Goal: Task Accomplishment & Management: Manage account settings

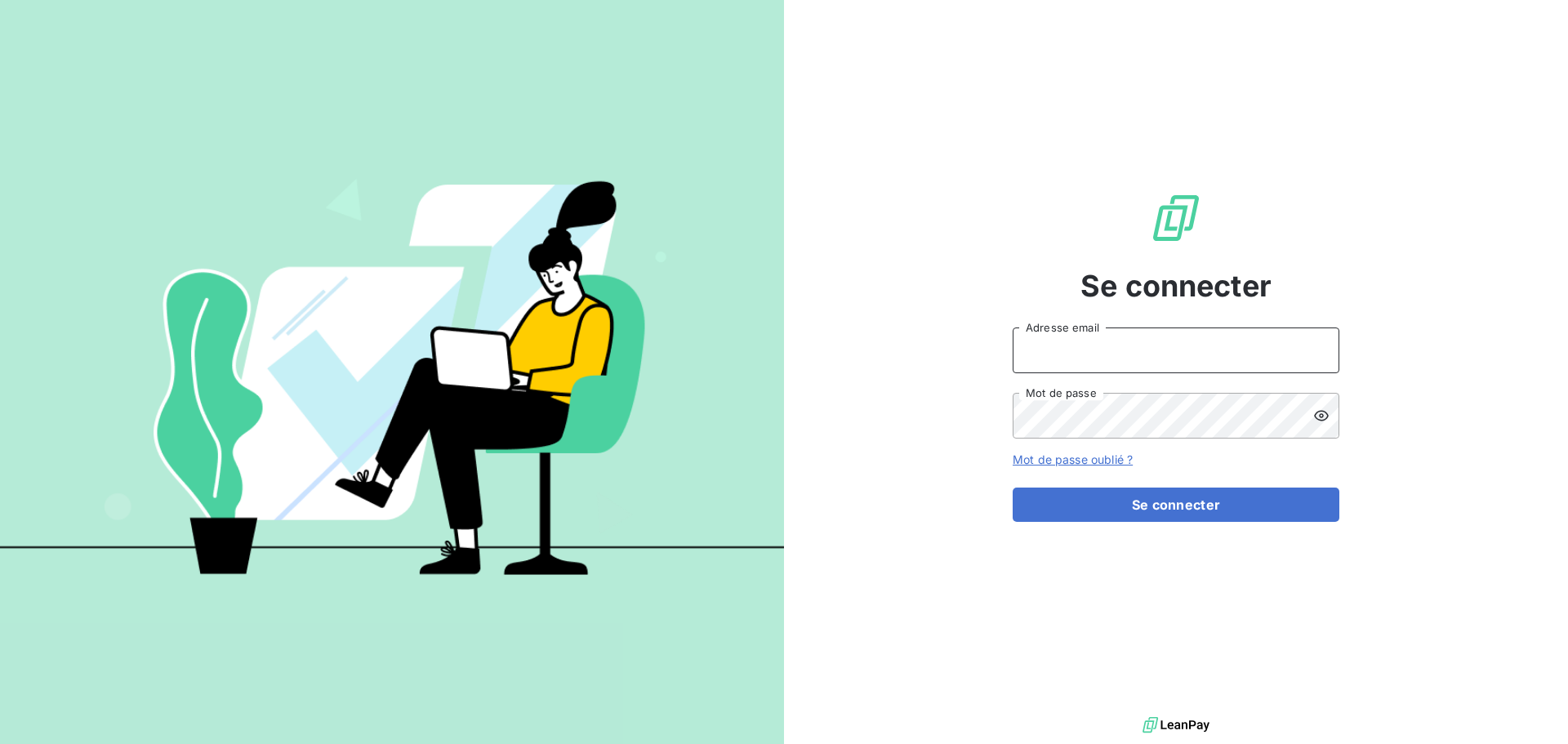
click at [1055, 351] on input "Adresse email" at bounding box center [1176, 350] width 326 height 46
type input "[PERSON_NAME][EMAIL_ADDRESS][PERSON_NAME][DOMAIN_NAME]"
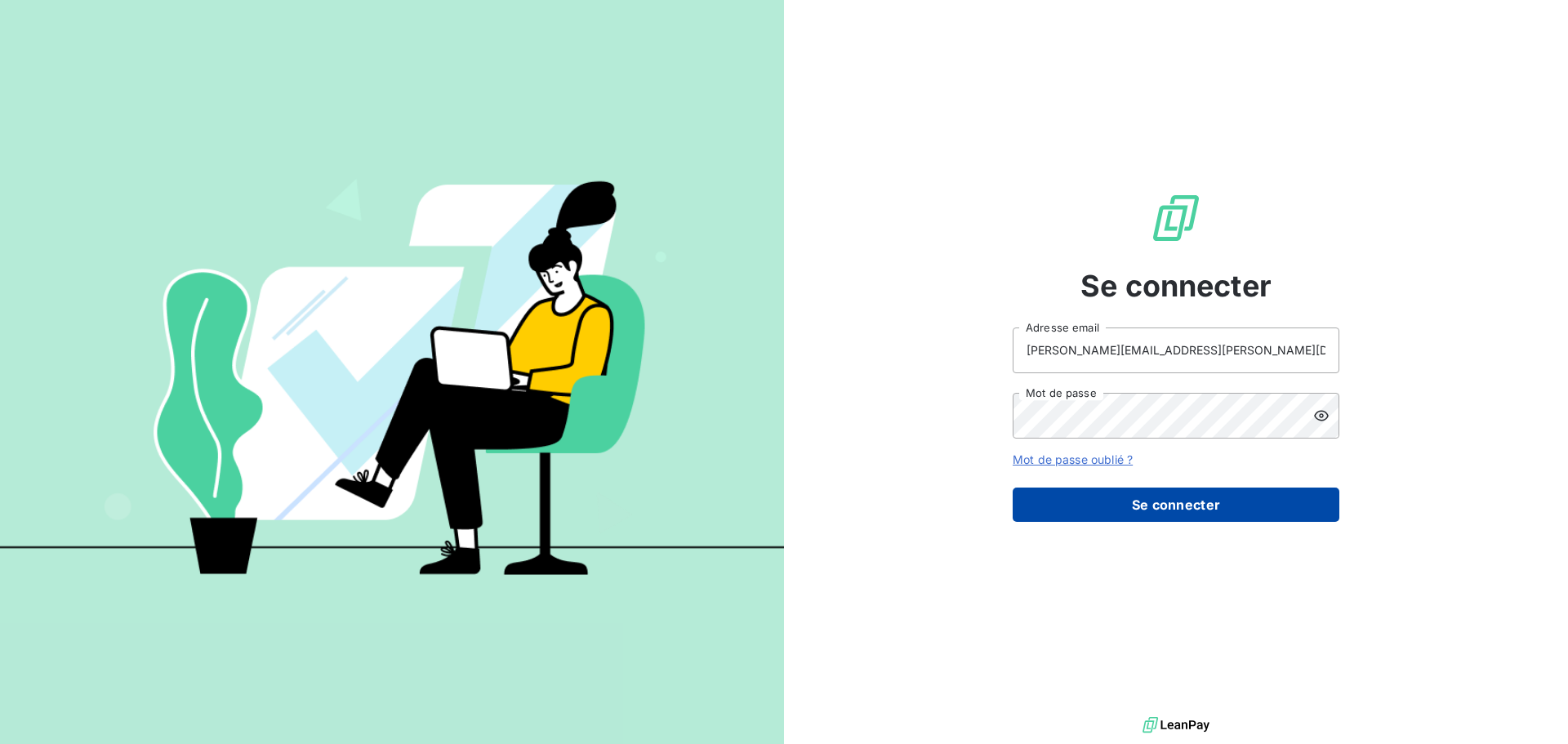
click at [1145, 512] on button "Se connecter" at bounding box center [1176, 505] width 326 height 35
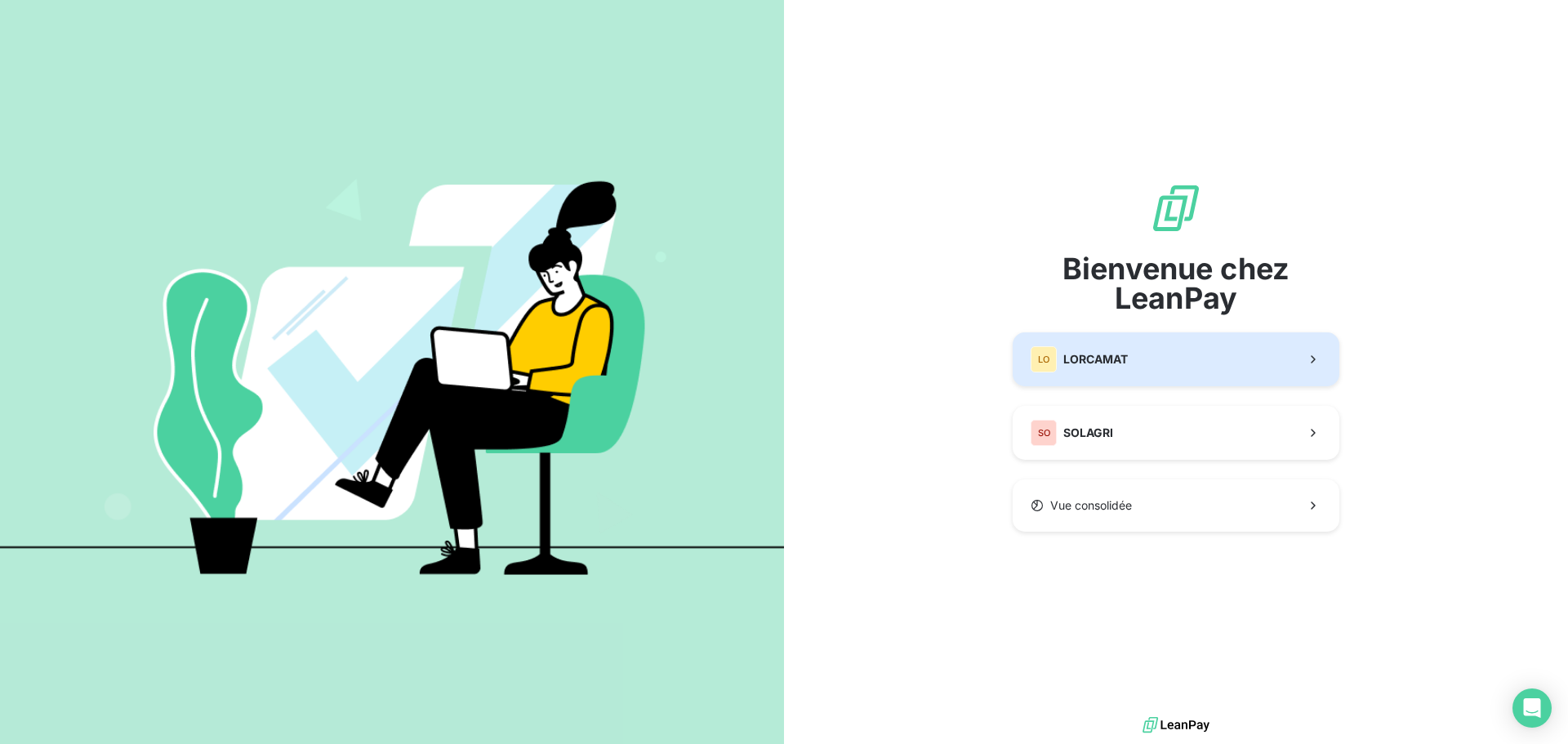
click at [1099, 363] on span "LORCAMAT" at bounding box center [1096, 358] width 64 height 16
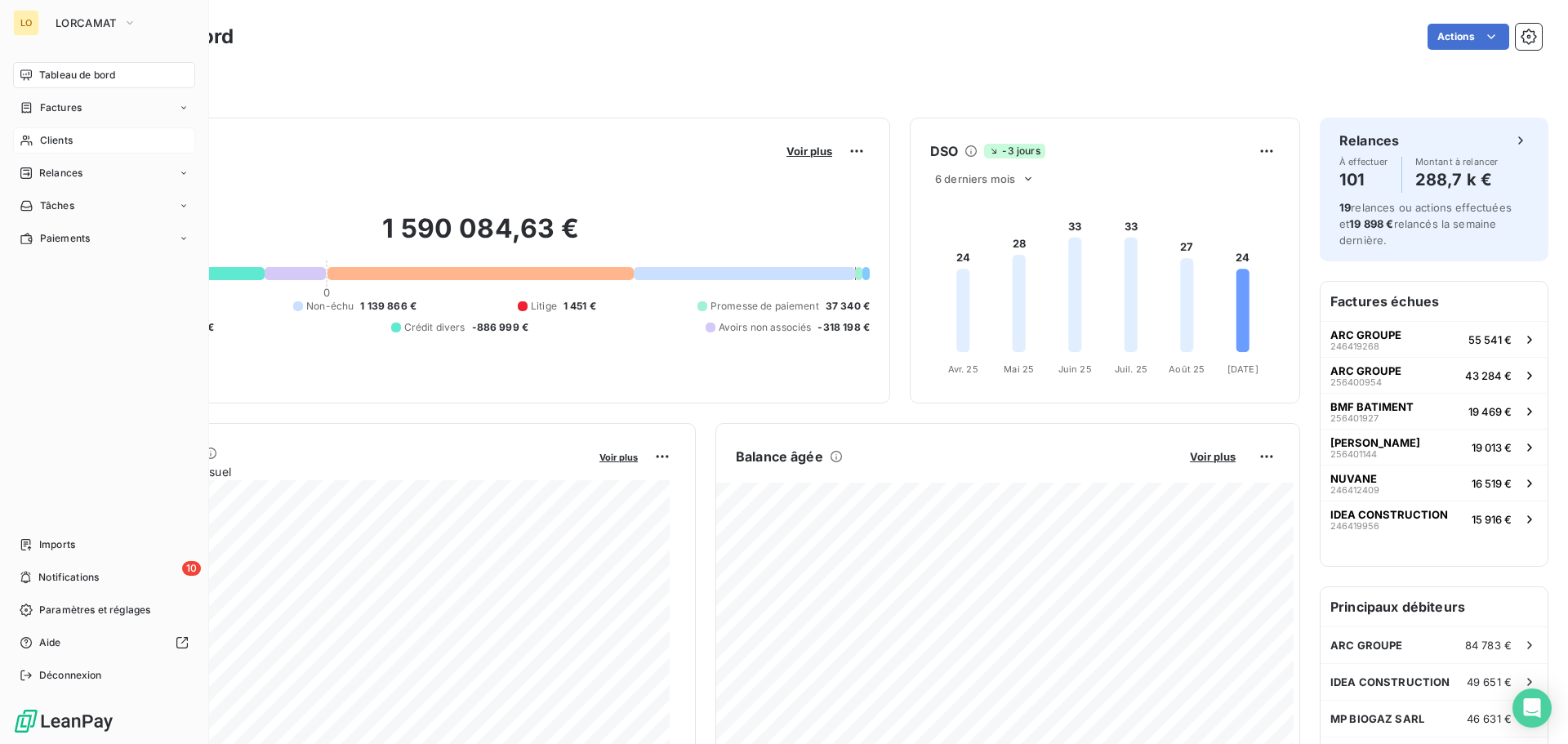
click at [63, 134] on span "Clients" at bounding box center [56, 140] width 33 height 14
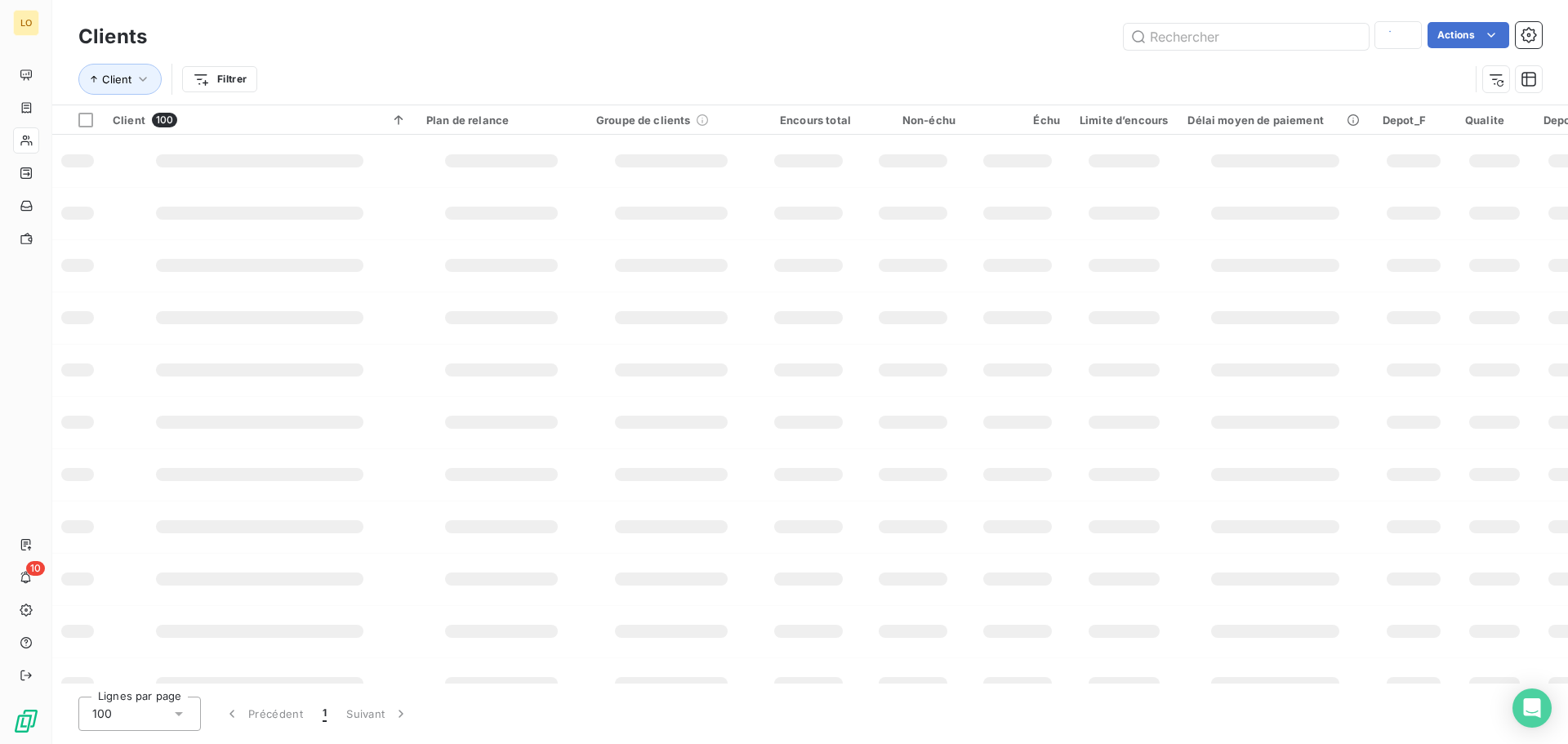
type input "108155"
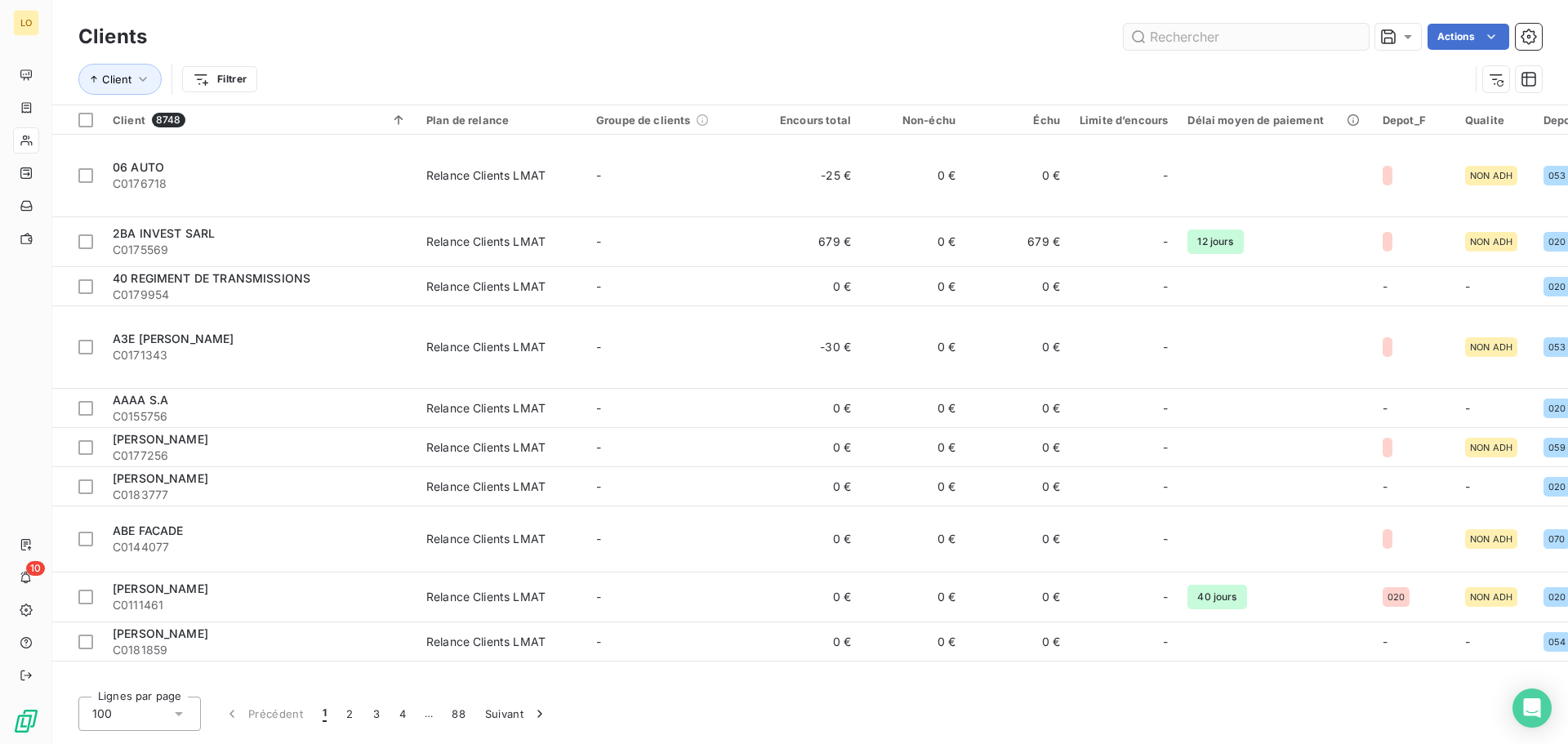
drag, startPoint x: 1225, startPoint y: 39, endPoint x: 1268, endPoint y: 46, distance: 43.6
click at [1224, 39] on input "text" at bounding box center [1247, 36] width 245 height 26
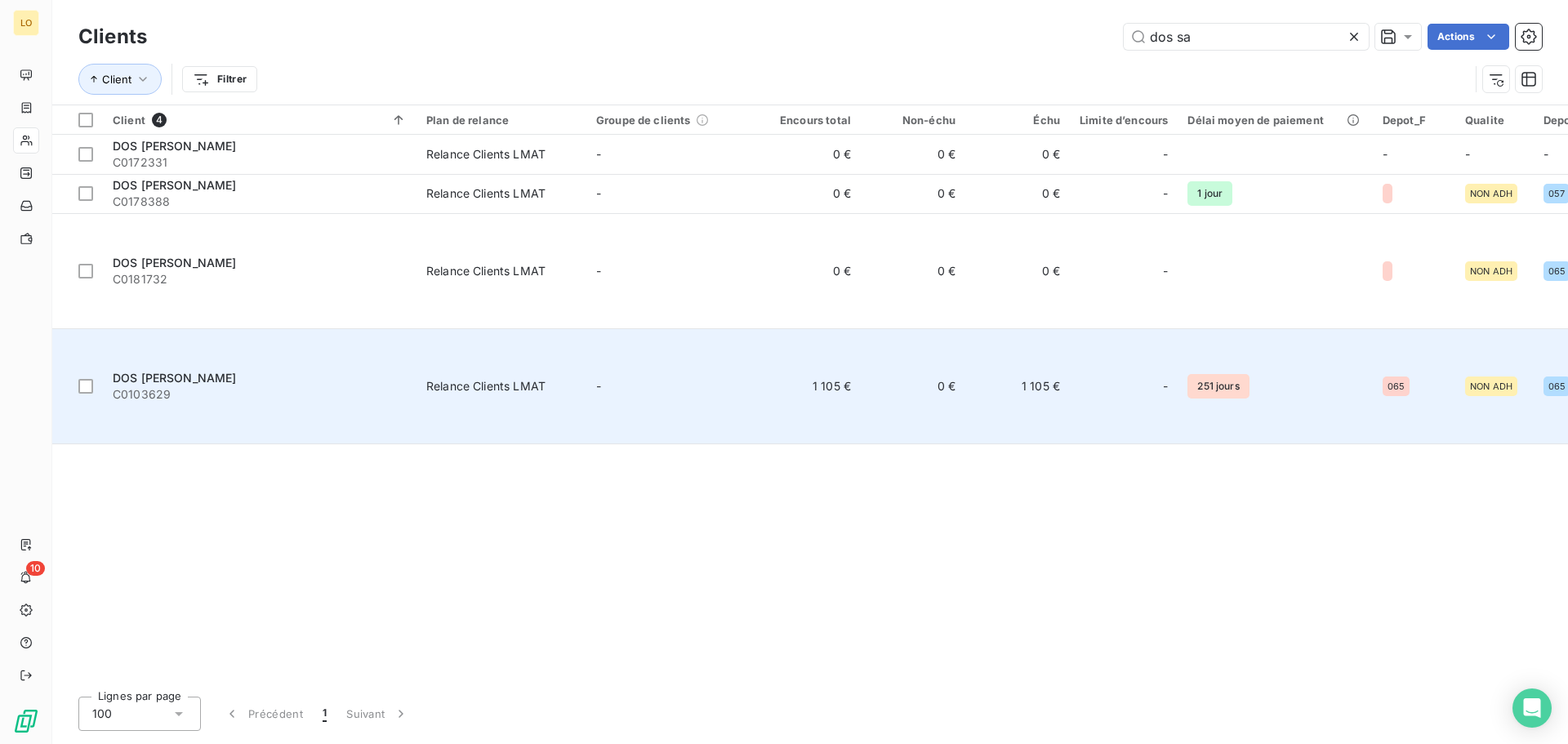
type input "dos sa"
click at [838, 328] on td "1 105 €" at bounding box center [809, 386] width 105 height 115
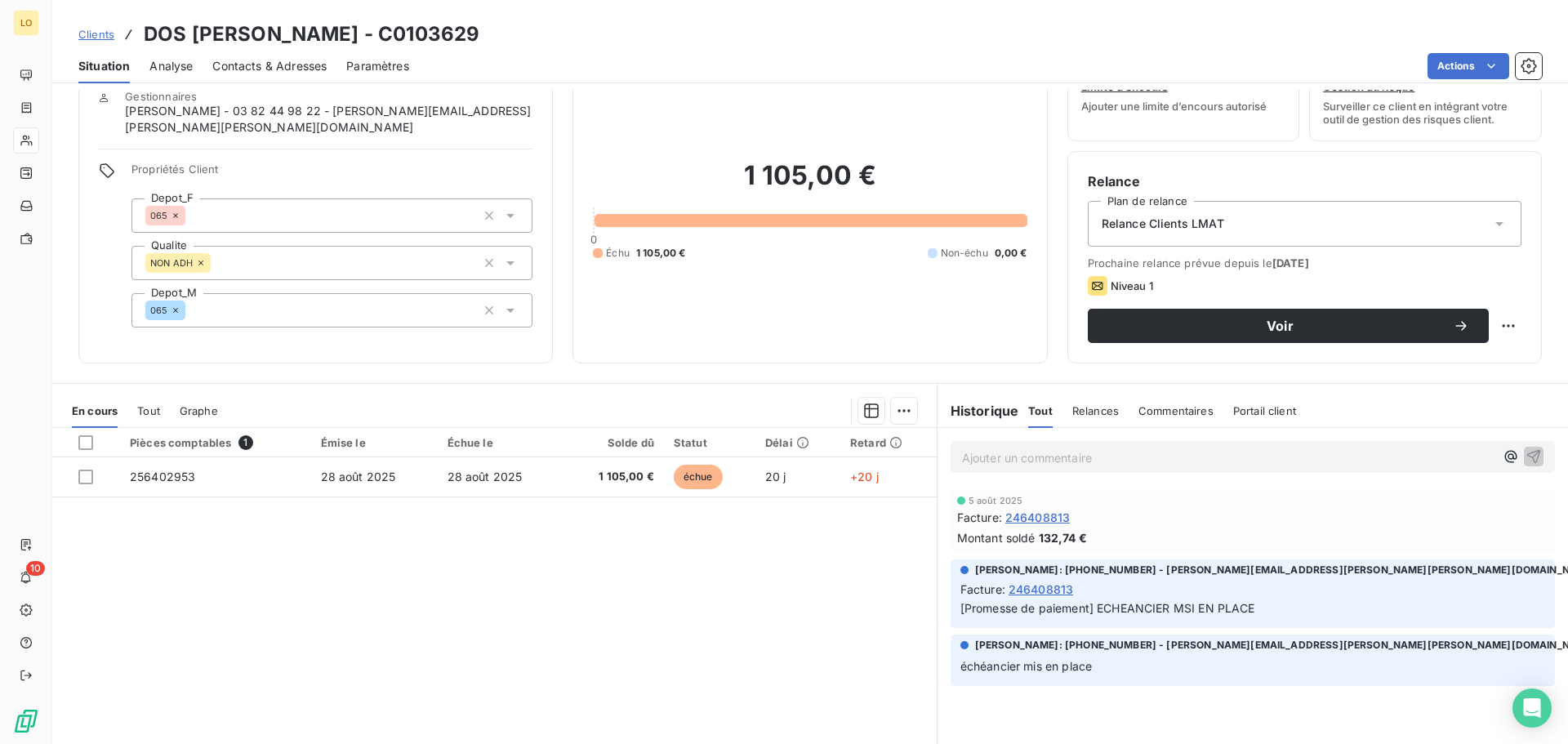
scroll to position [110, 0]
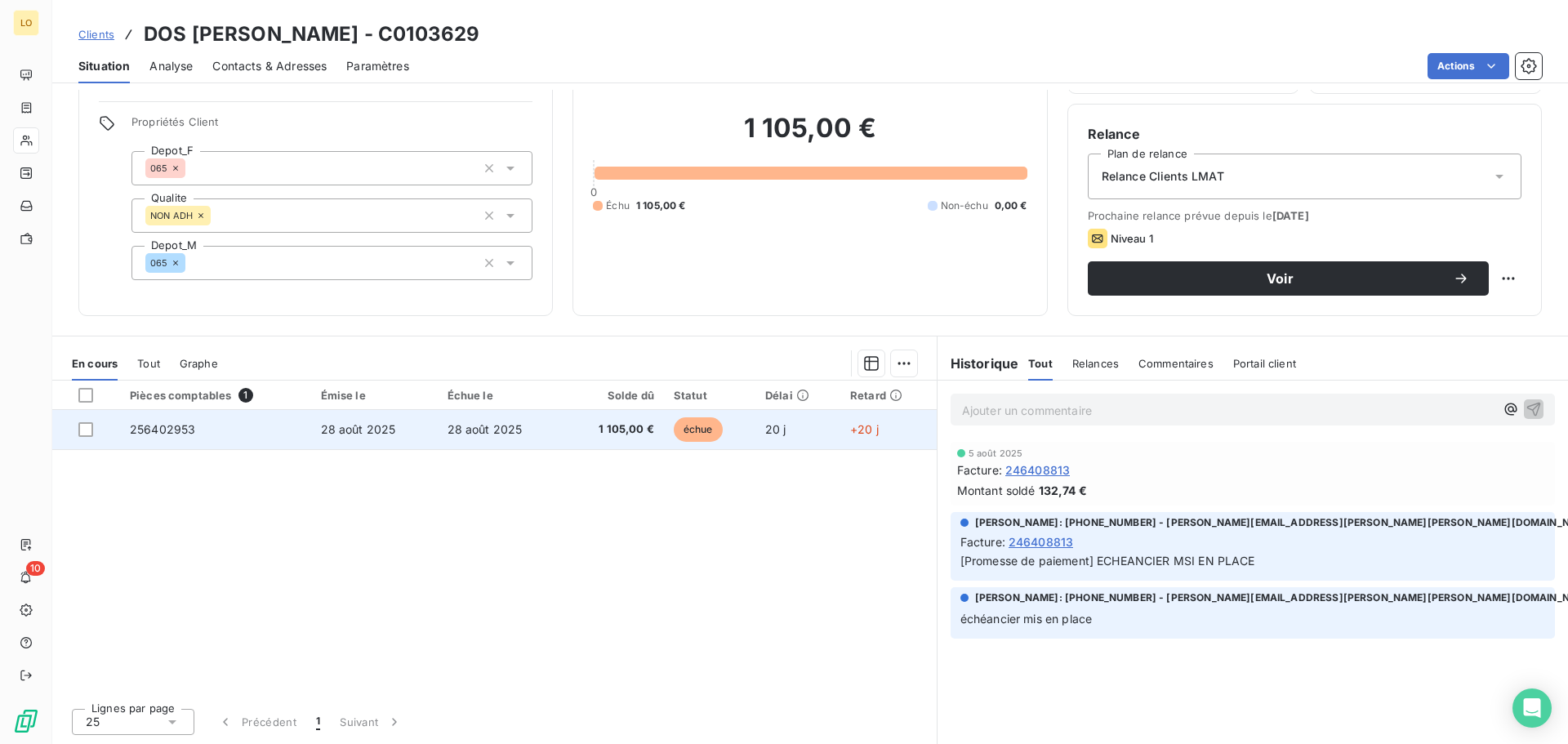
click at [95, 429] on div at bounding box center [95, 429] width 32 height 14
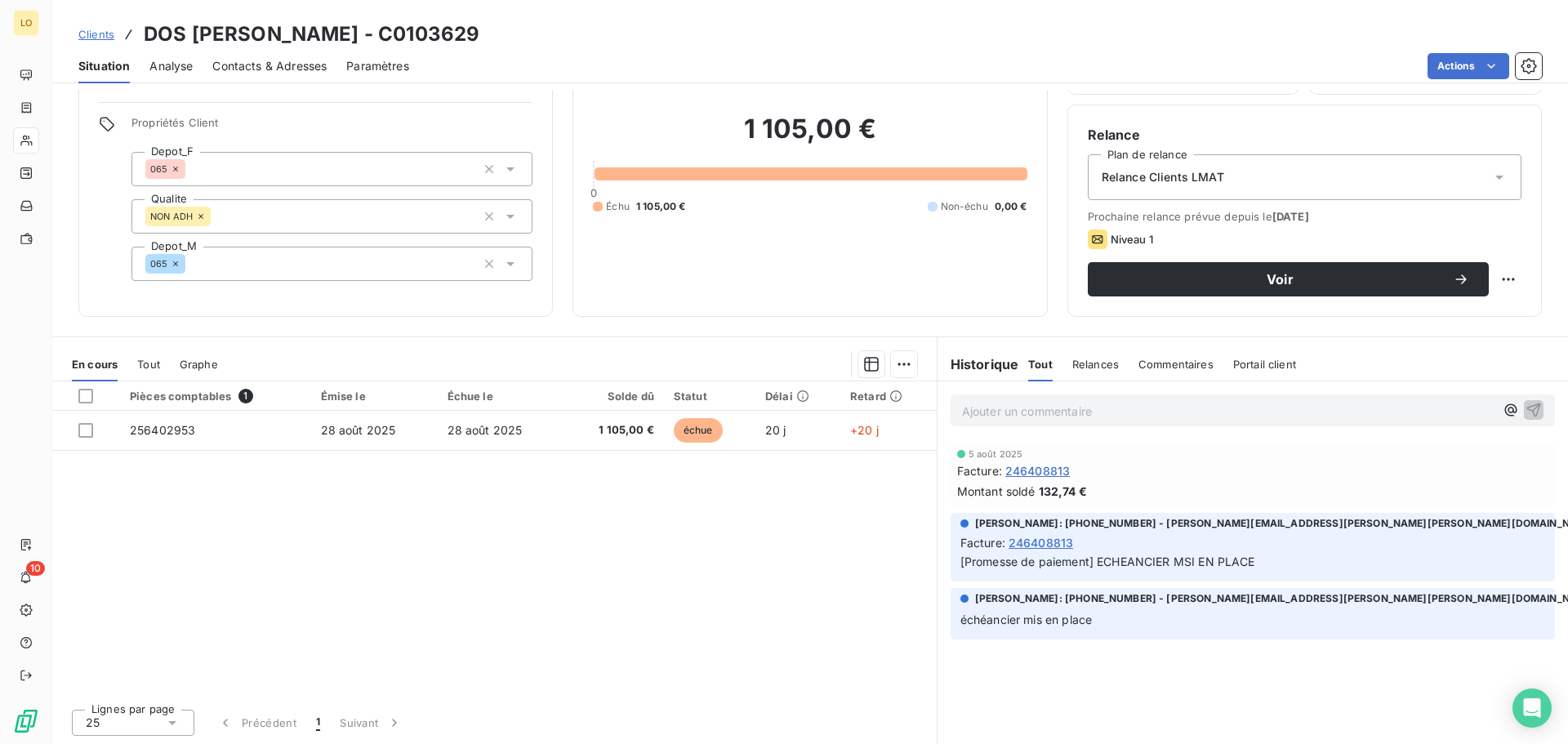
scroll to position [110, 0]
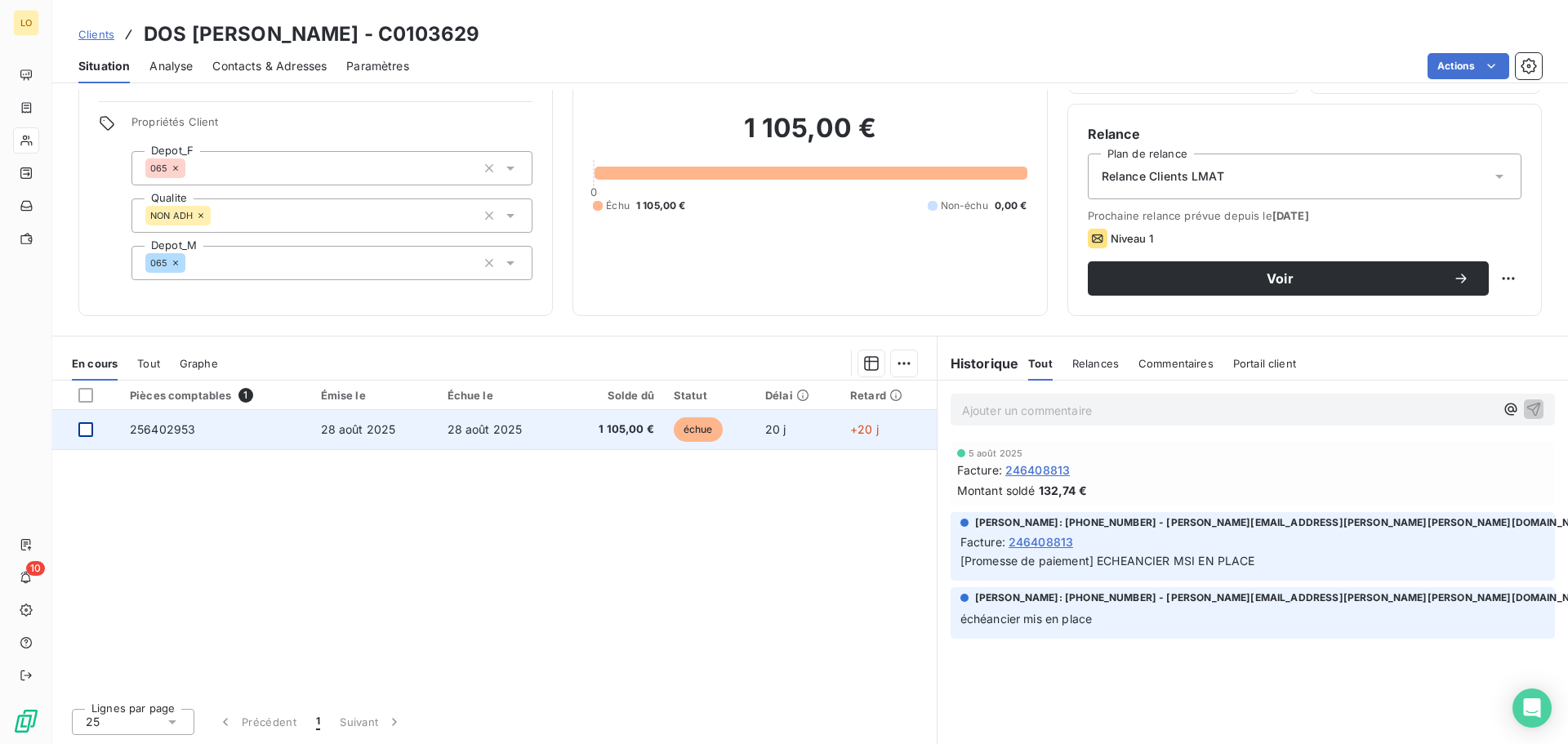
click at [83, 427] on div at bounding box center [85, 429] width 14 height 14
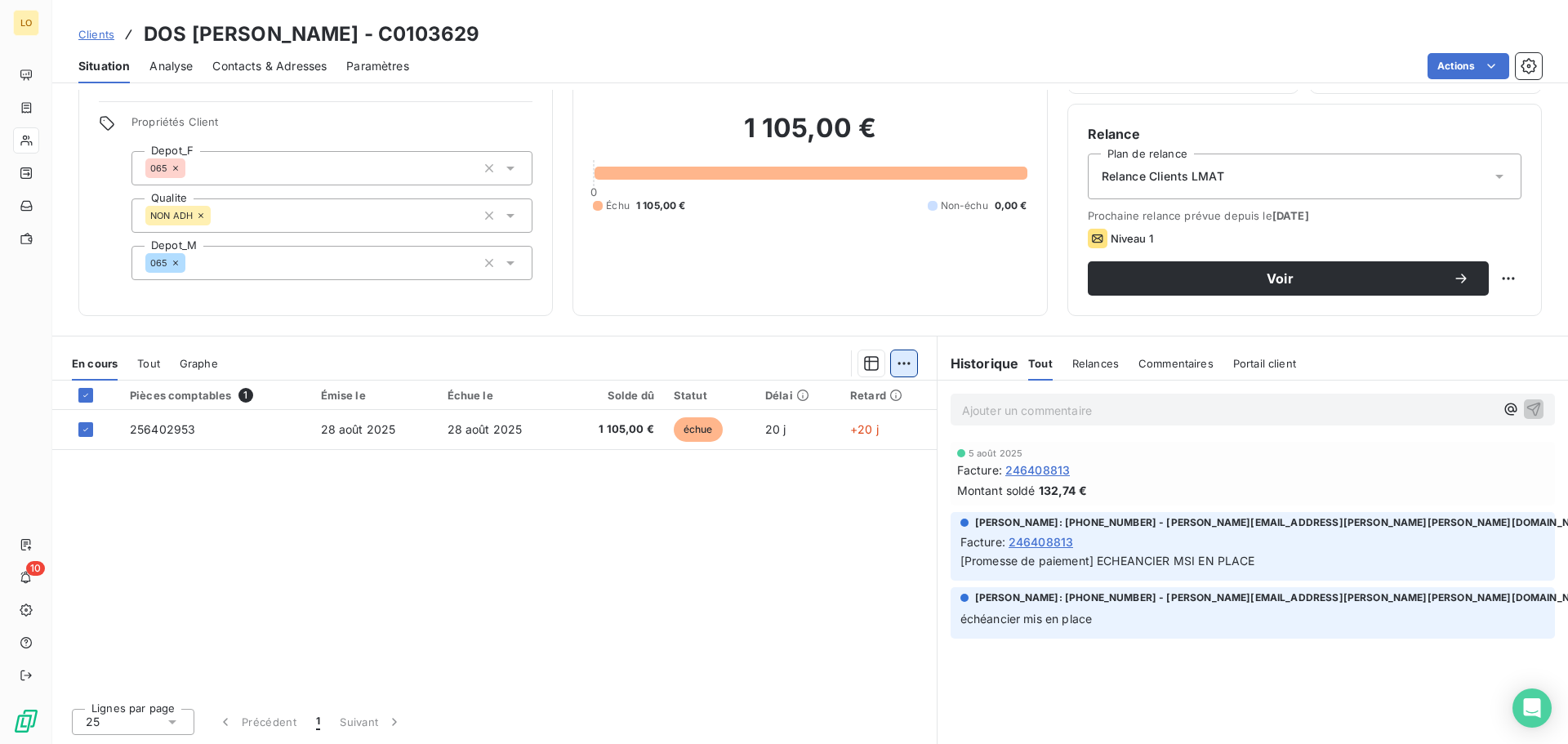
click at [887, 366] on html "LO 10 Clients DOS [PERSON_NAME] - C0103629 Situation Analyse Contacts & Adresse…" at bounding box center [784, 372] width 1568 height 744
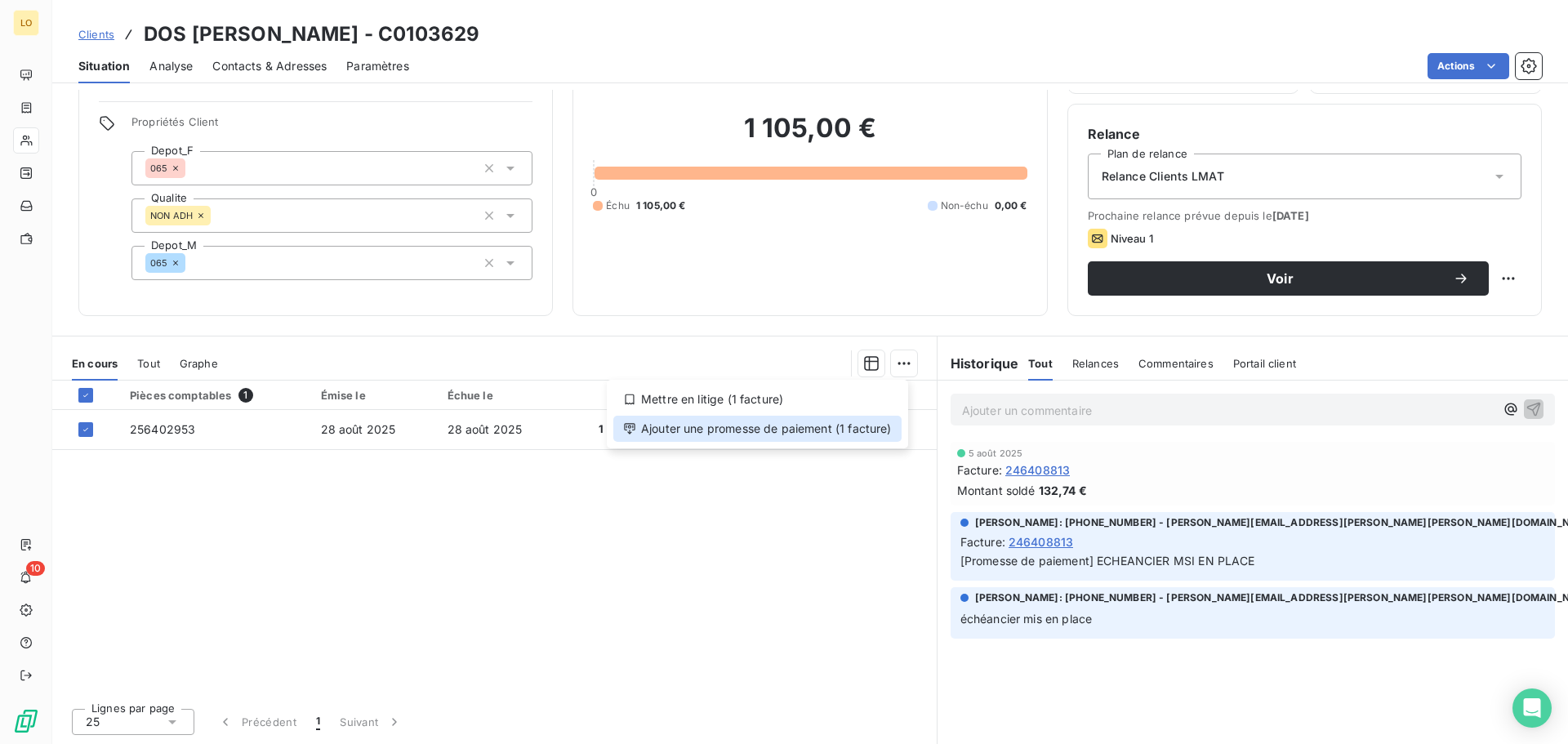
click at [779, 424] on div "Ajouter une promesse de paiement (1 facture)" at bounding box center [757, 429] width 288 height 26
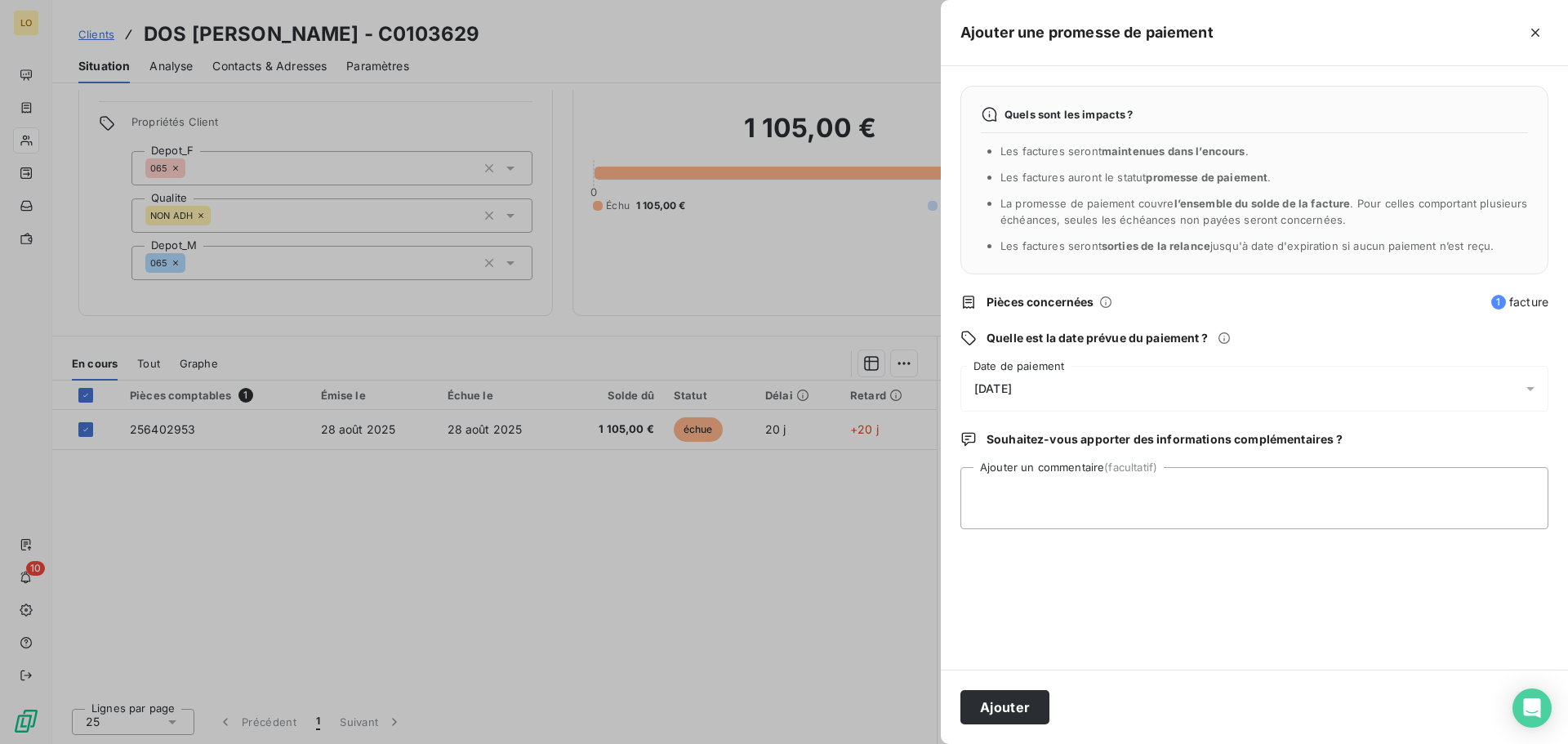
click at [1055, 376] on div "[DATE]" at bounding box center [1254, 389] width 588 height 46
click at [750, 479] on div at bounding box center [784, 372] width 1568 height 744
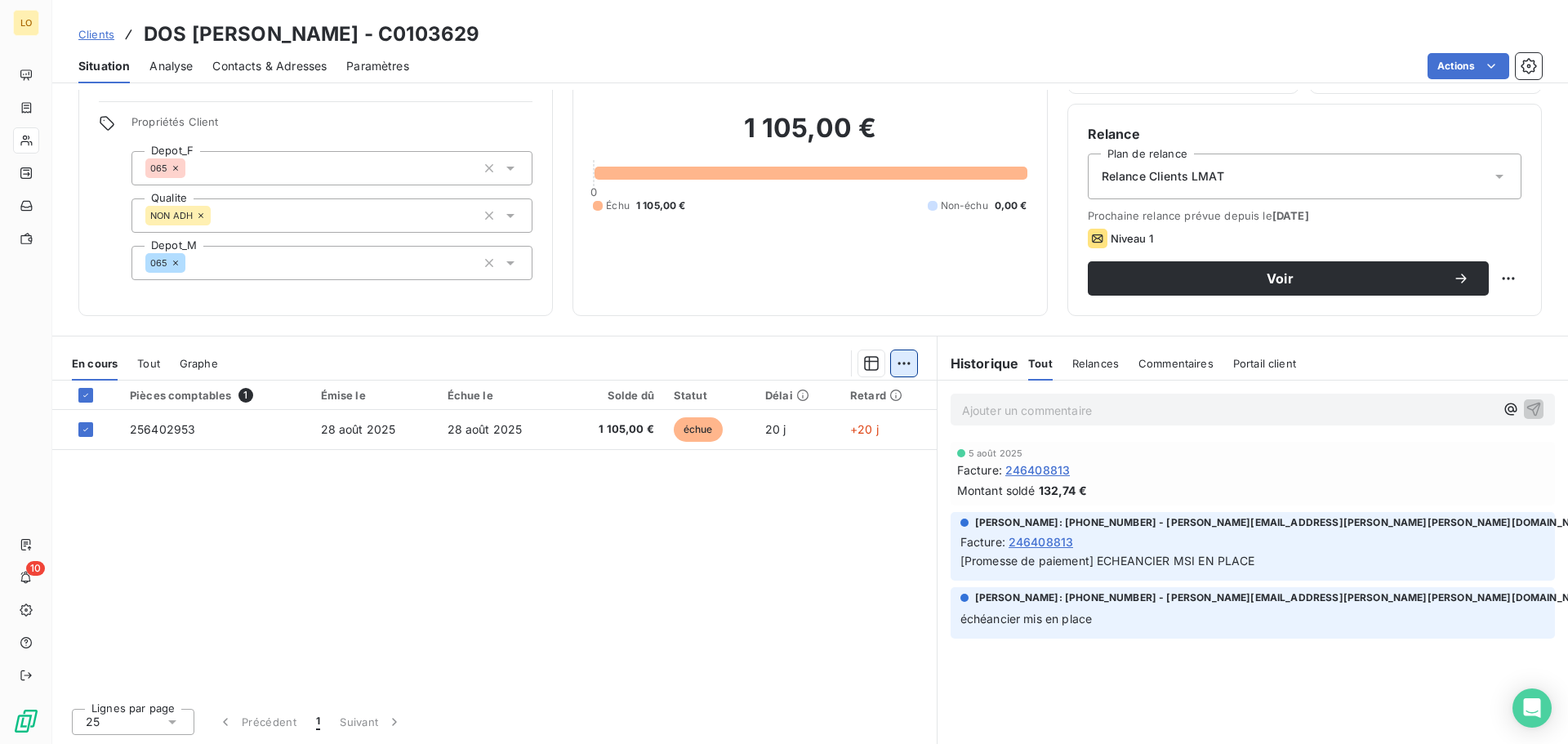
click at [897, 364] on html "LO 10 Clients DOS [PERSON_NAME] - C0103629 Situation Analyse Contacts & Adresse…" at bounding box center [784, 372] width 1568 height 744
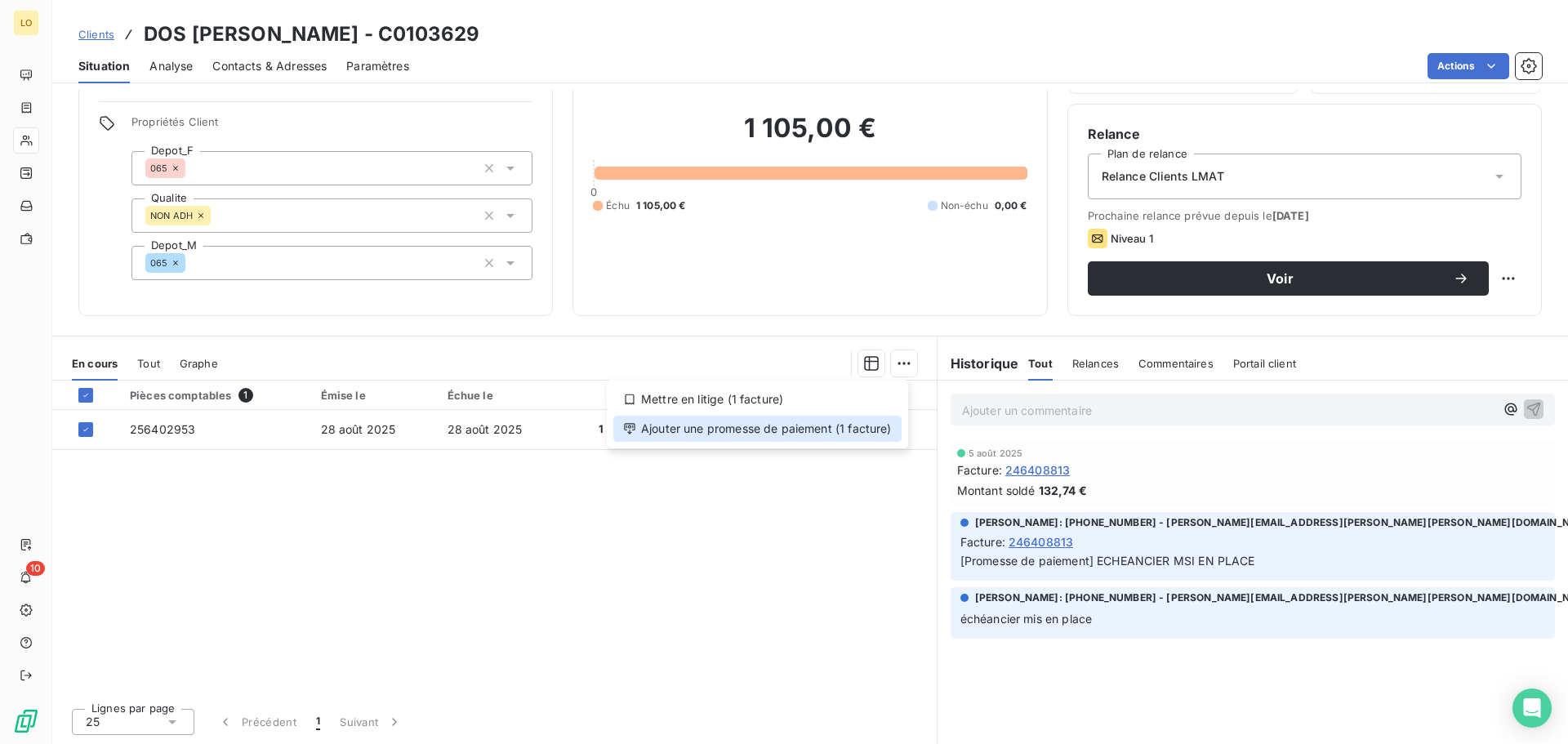
click at [786, 433] on div "Ajouter une promesse de paiement (1 facture)" at bounding box center [757, 429] width 288 height 26
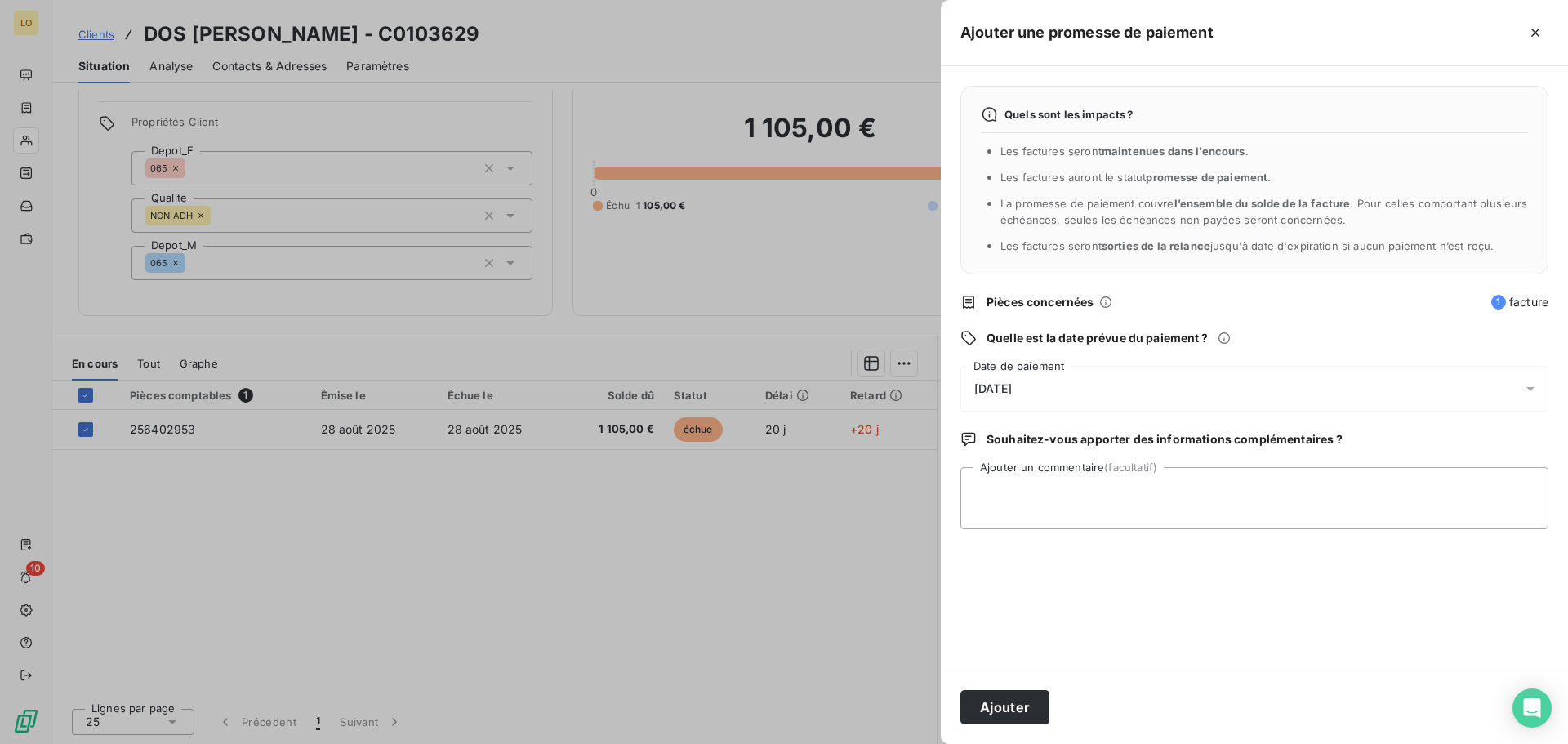
click at [1058, 368] on div "Quels sont les impacts ? Les factures seront maintenues dans l’encours . Les fa…" at bounding box center [1255, 368] width 628 height 604
click at [1065, 380] on div "[DATE]" at bounding box center [1254, 389] width 588 height 46
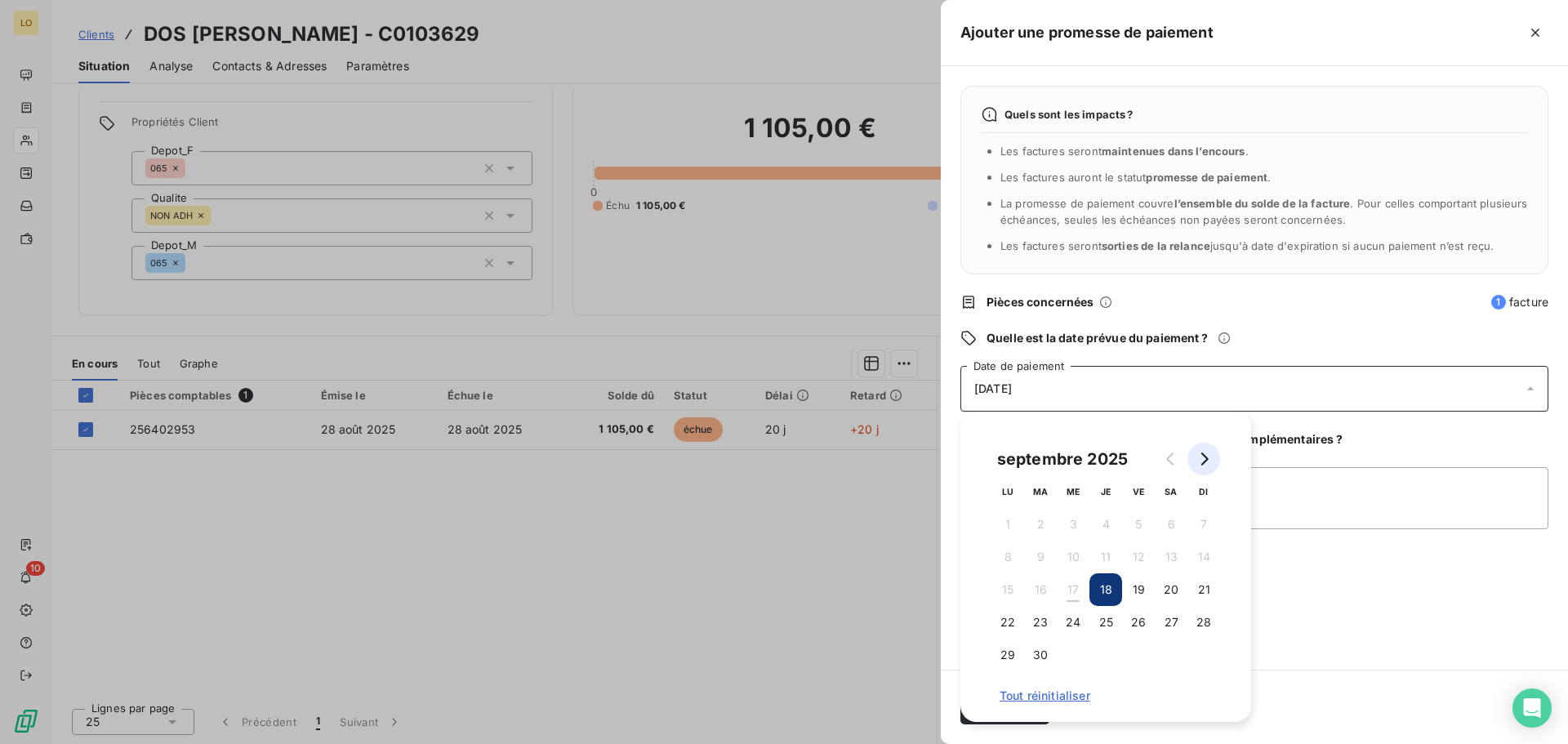
click at [1209, 462] on icon "Go to next month" at bounding box center [1203, 458] width 13 height 13
click at [1205, 457] on icon "Go to next month" at bounding box center [1205, 458] width 8 height 13
click at [1112, 528] on button "1" at bounding box center [1105, 524] width 33 height 33
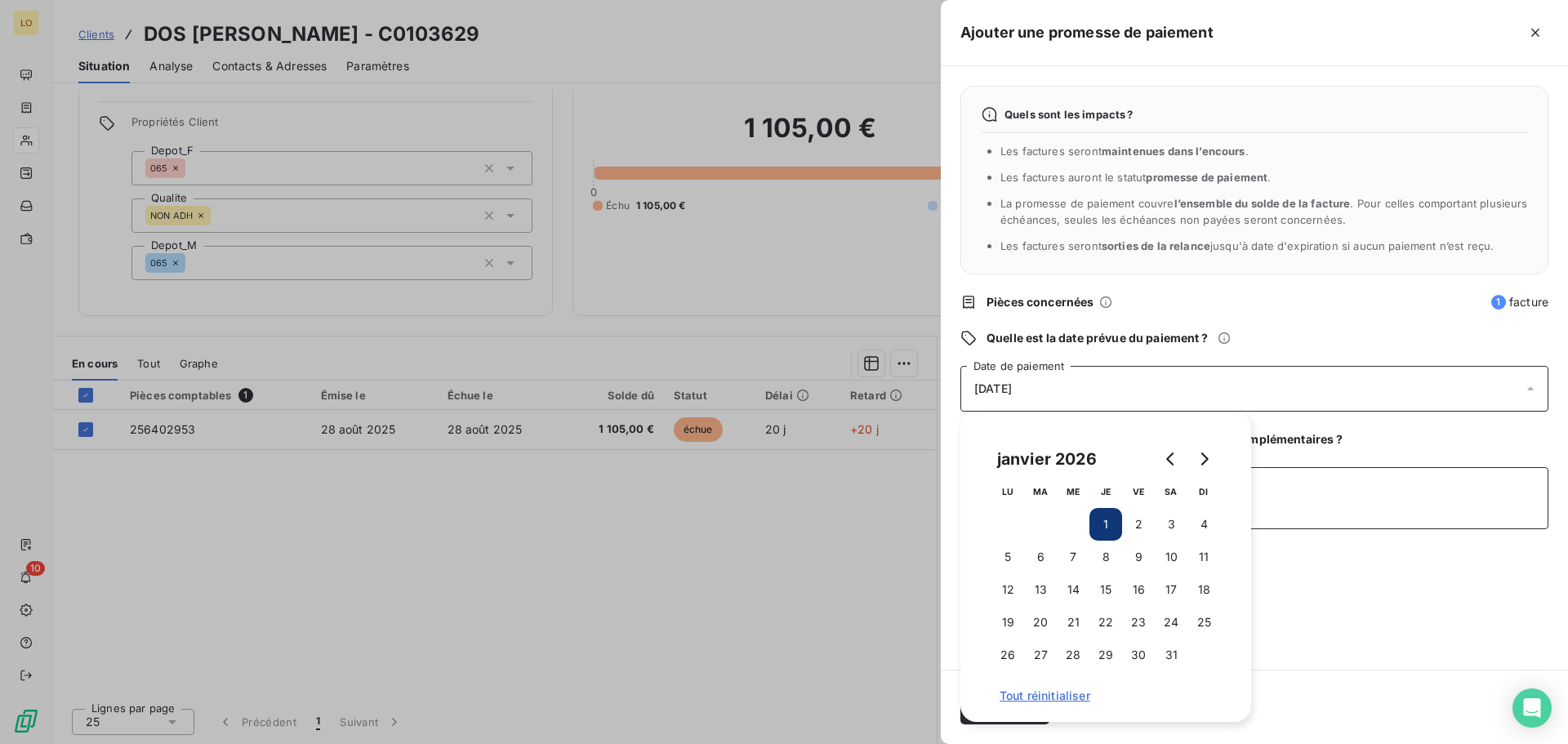
click at [1278, 491] on textarea "Ajouter un commentaire (facultatif)" at bounding box center [1254, 497] width 588 height 62
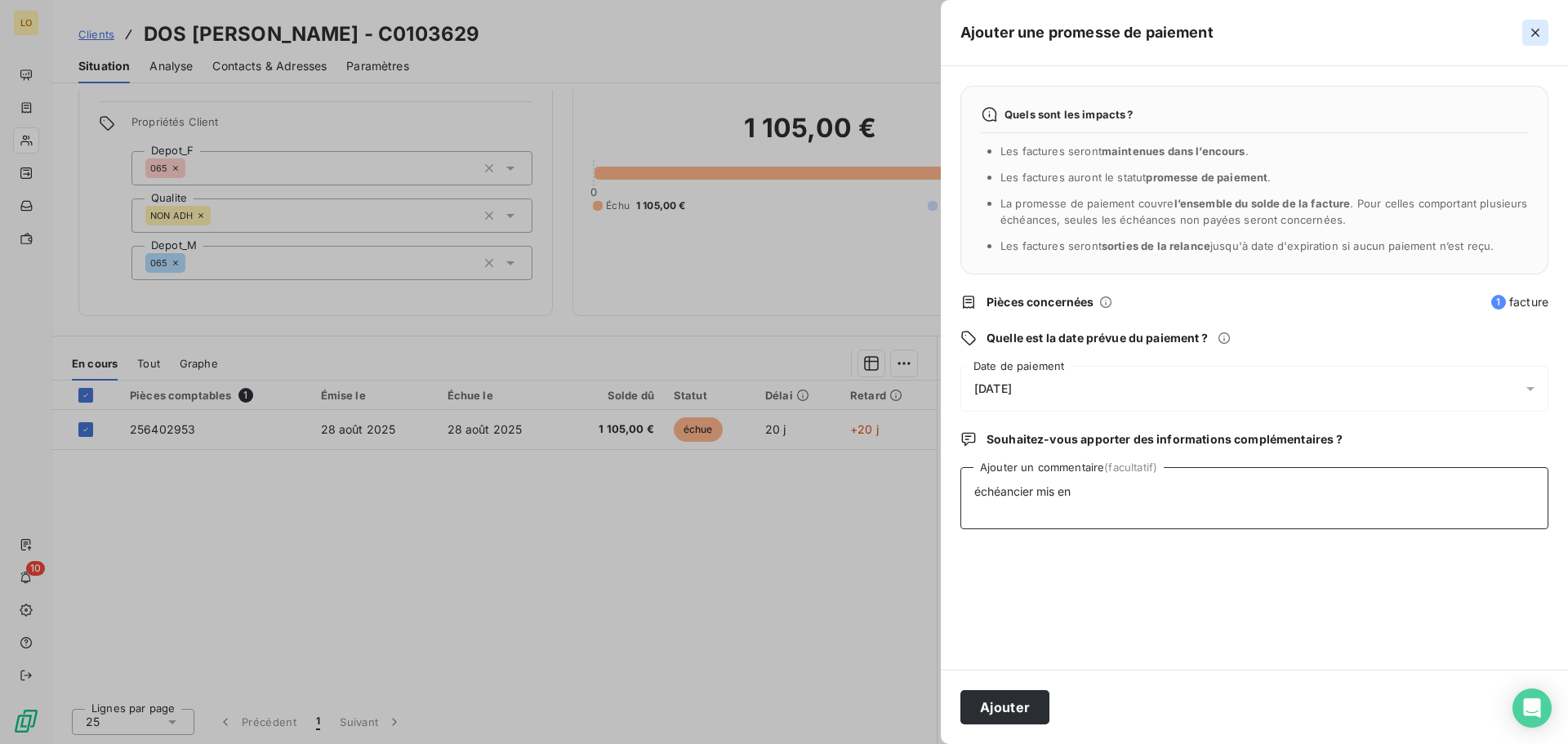
type textarea "échéancier mis en"
click at [1542, 37] on icon "button" at bounding box center [1535, 32] width 16 height 16
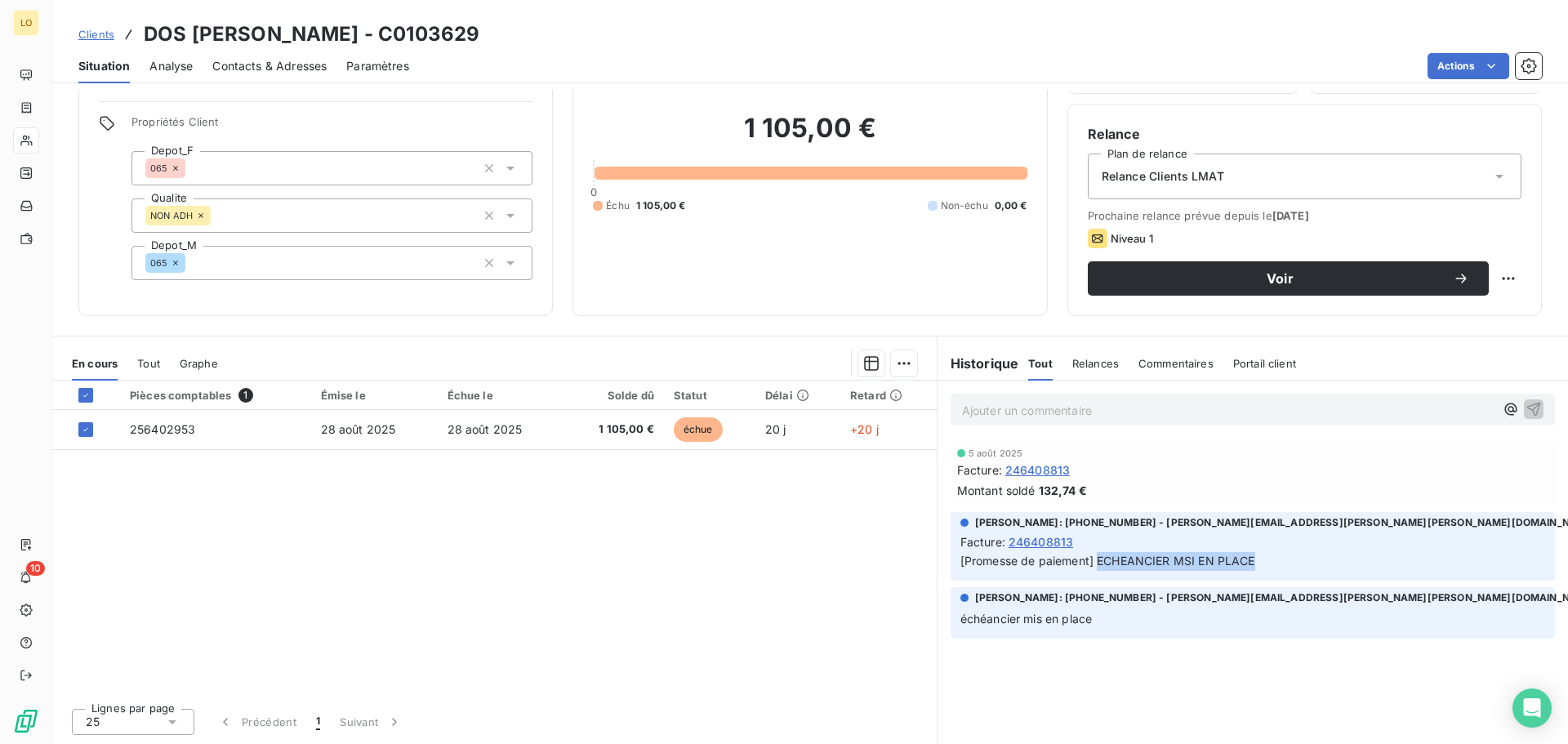
drag, startPoint x: 1247, startPoint y: 561, endPoint x: 1091, endPoint y: 565, distance: 156.1
click at [1091, 565] on span "[Promesse de paiement] ECHEANCIER MSI EN PLACE" at bounding box center [1108, 561] width 295 height 14
copy span "ECHEANCIER MSI EN PLACE"
click at [896, 363] on html "LO 10 Clients DOS [PERSON_NAME] - C0103629 Situation Analyse Contacts & Adresse…" at bounding box center [784, 372] width 1568 height 744
click at [681, 506] on html "LO 10 Clients DOS [PERSON_NAME] - C0103629 Situation Analyse Contacts & Adresse…" at bounding box center [784, 372] width 1568 height 744
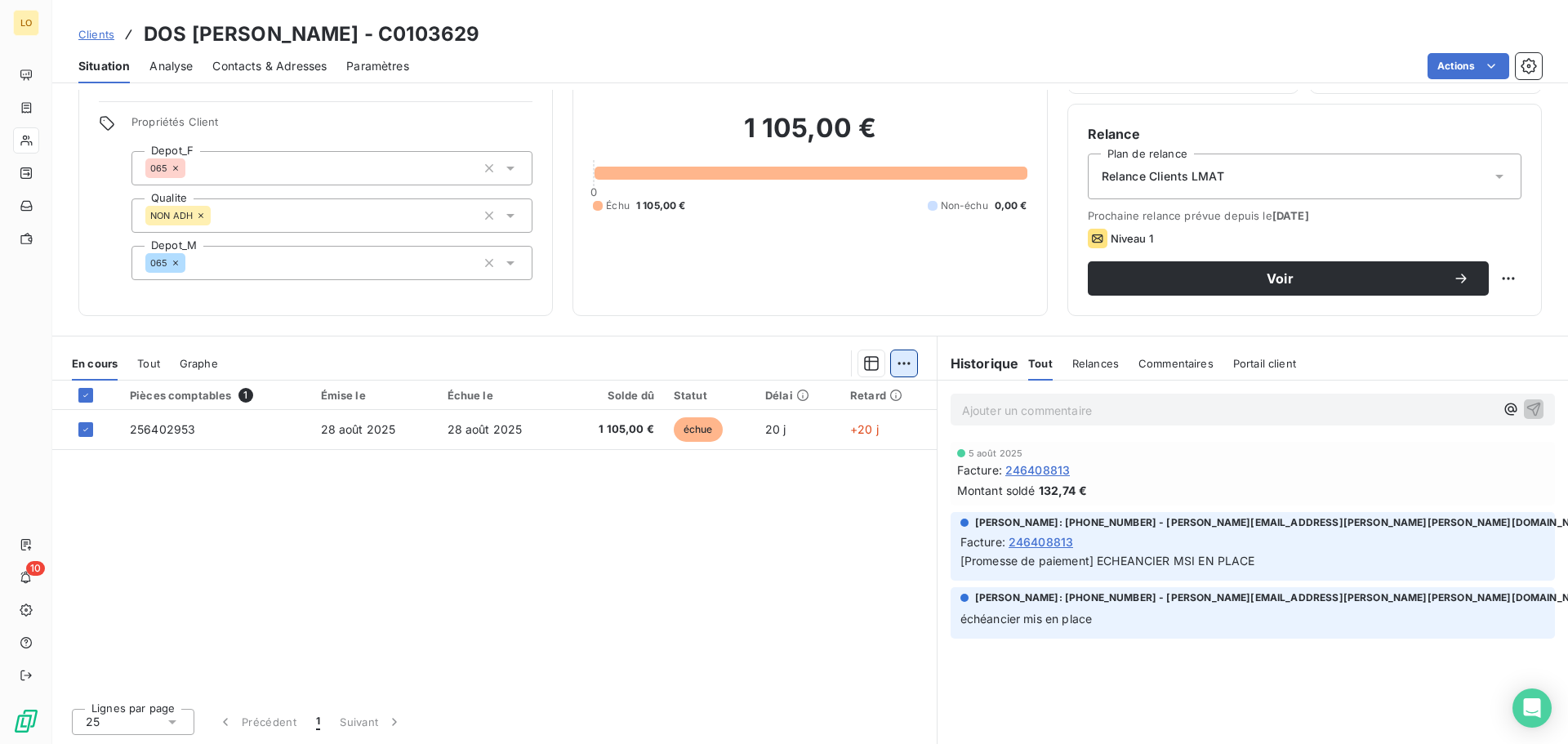
click at [900, 366] on html "LO 10 Clients DOS [PERSON_NAME] - C0103629 Situation Analyse Contacts & Adresse…" at bounding box center [784, 372] width 1568 height 744
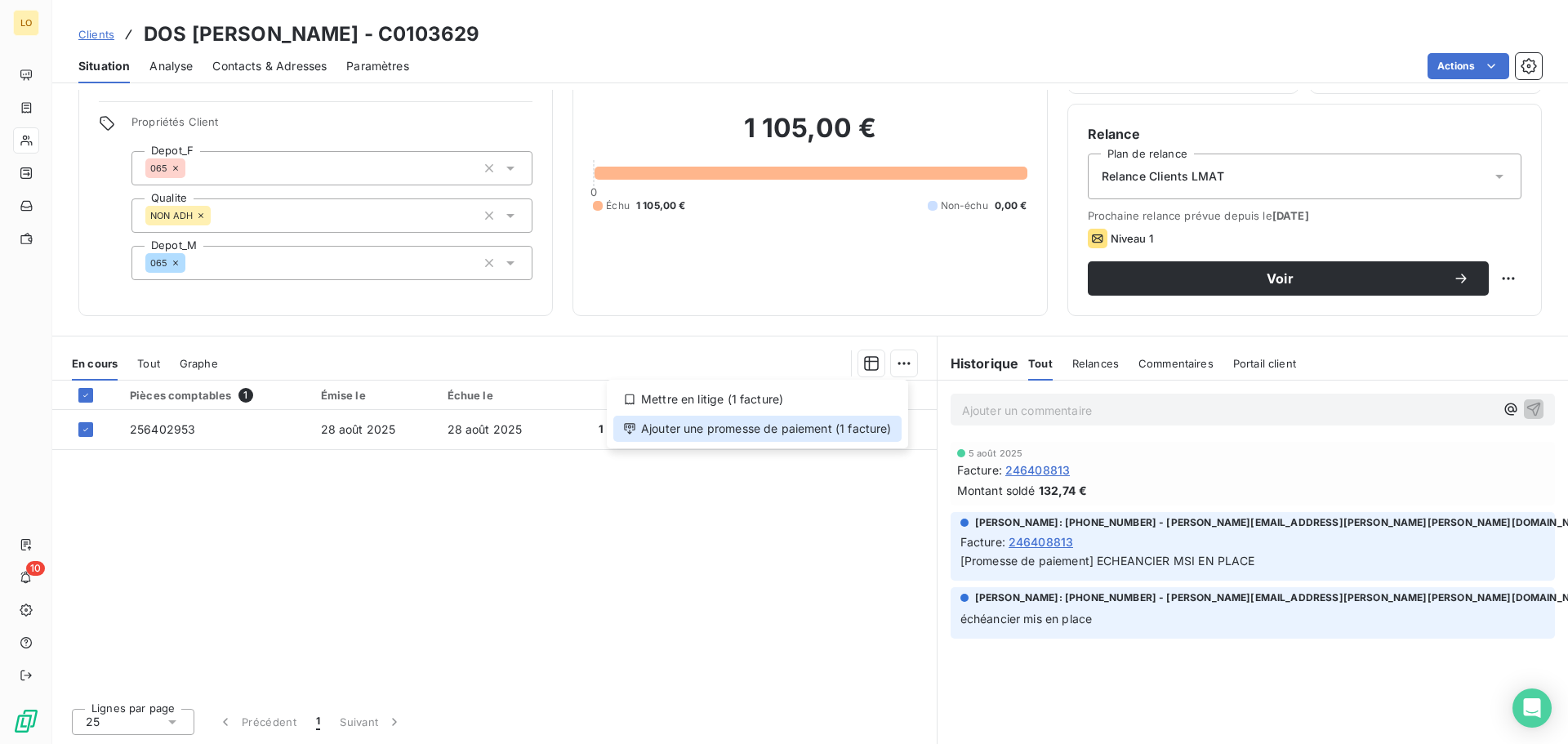
click at [838, 427] on div "Ajouter une promesse de paiement (1 facture)" at bounding box center [757, 429] width 288 height 26
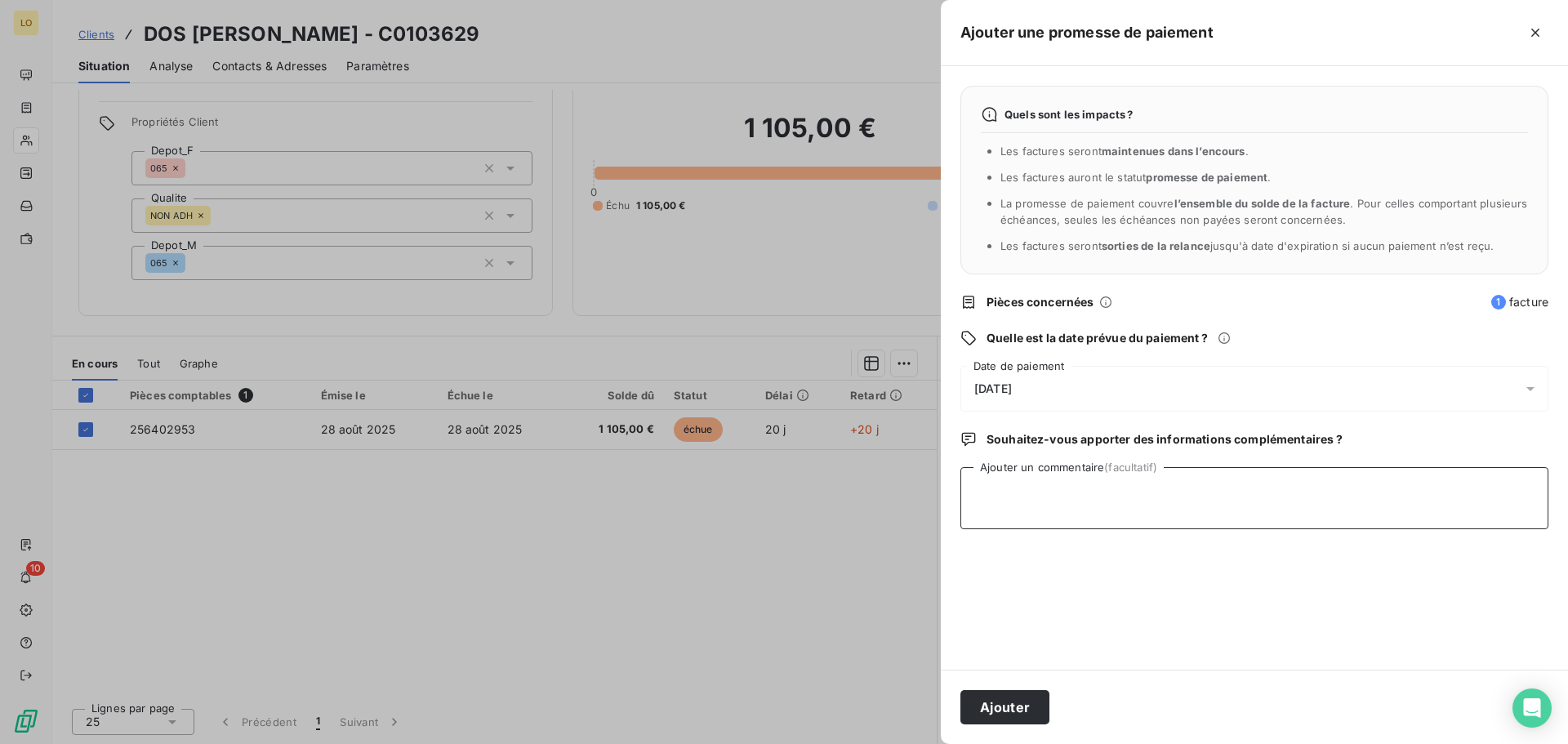
click at [1078, 475] on textarea "Ajouter un commentaire (facultatif)" at bounding box center [1254, 497] width 588 height 62
paste textarea "ECHEANCIER MSI EN PLACE"
type textarea "ECHEANCIER MSI EN PLACE"
click at [1064, 384] on div "[DATE]" at bounding box center [1254, 389] width 588 height 46
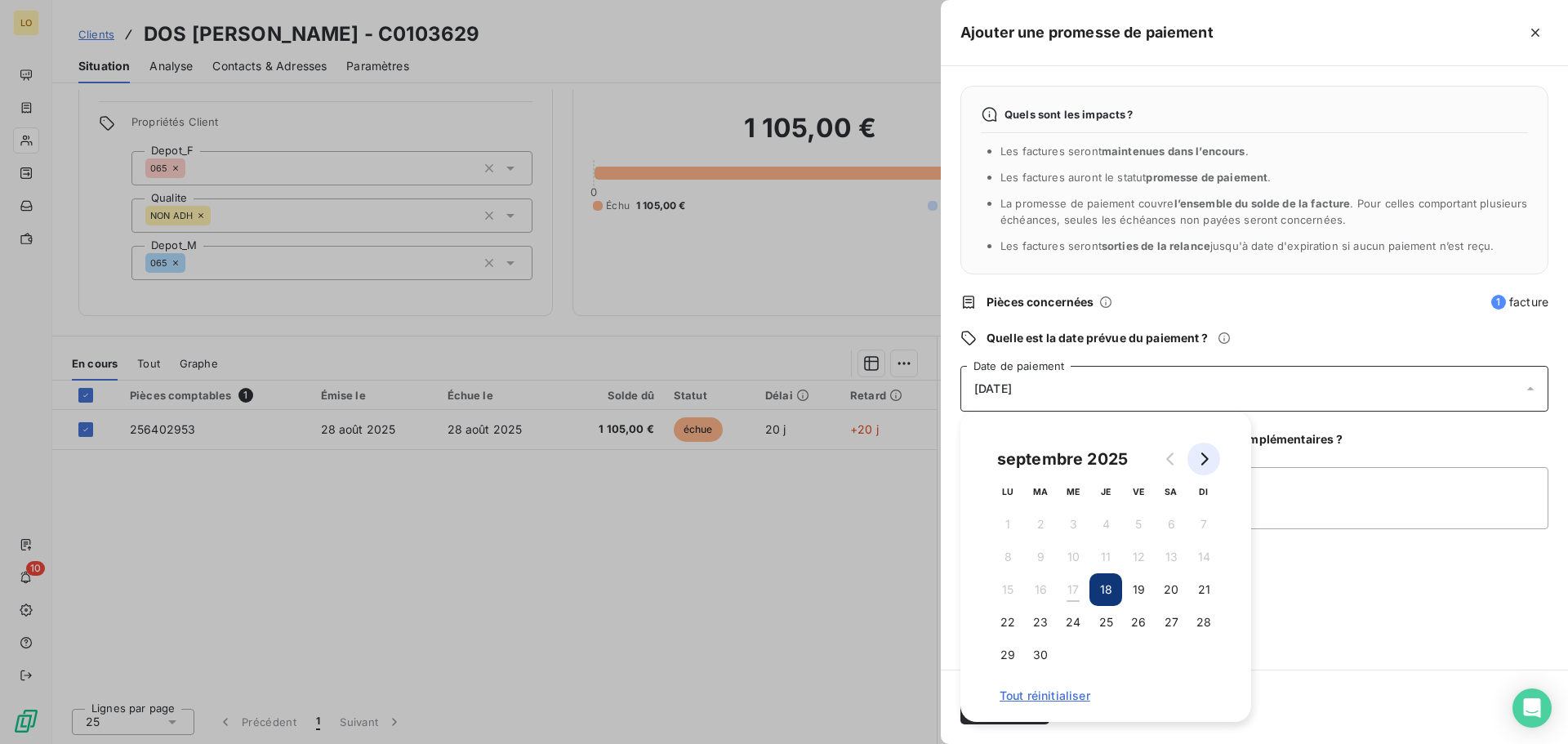
click at [1214, 451] on button "Go to next month" at bounding box center [1203, 458] width 33 height 33
click at [1203, 457] on icon "Go to next month" at bounding box center [1203, 458] width 13 height 13
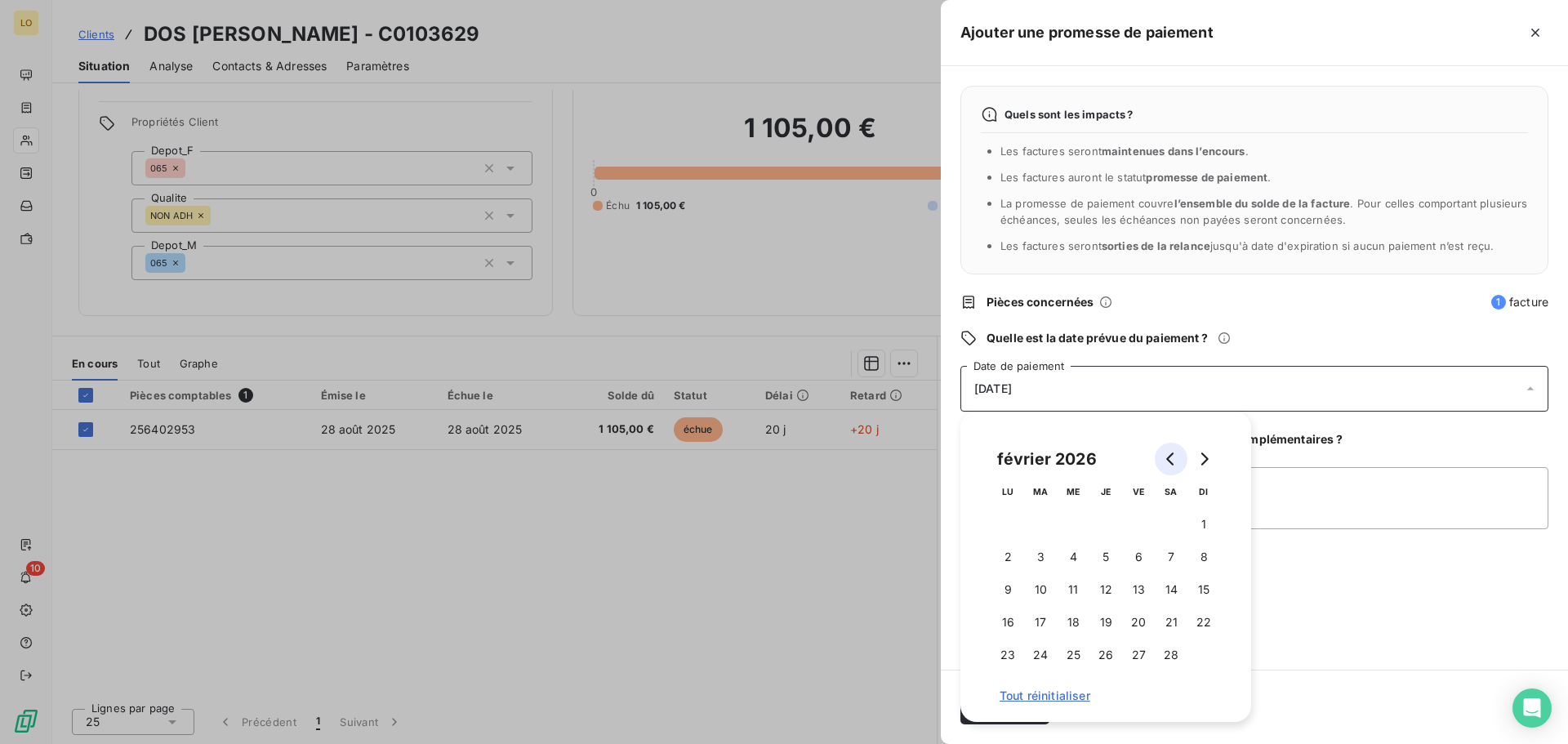
click at [1165, 459] on icon "Go to previous month" at bounding box center [1171, 458] width 13 height 13
click at [1163, 591] on button "17" at bounding box center [1171, 589] width 33 height 33
click at [1319, 485] on textarea "ECHEANCIER MSI EN PLACE" at bounding box center [1254, 497] width 588 height 62
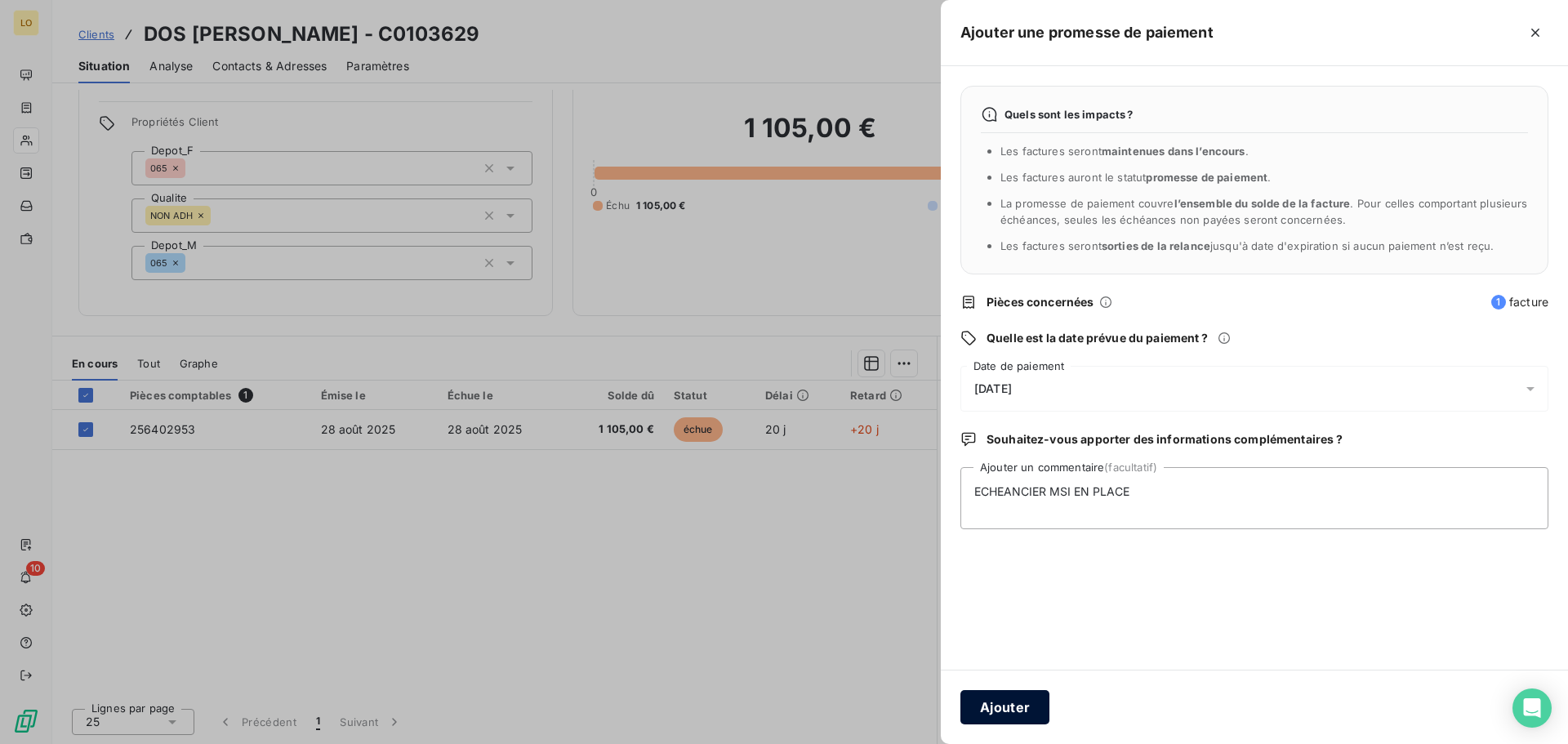
click at [1021, 707] on button "Ajouter" at bounding box center [1005, 707] width 89 height 35
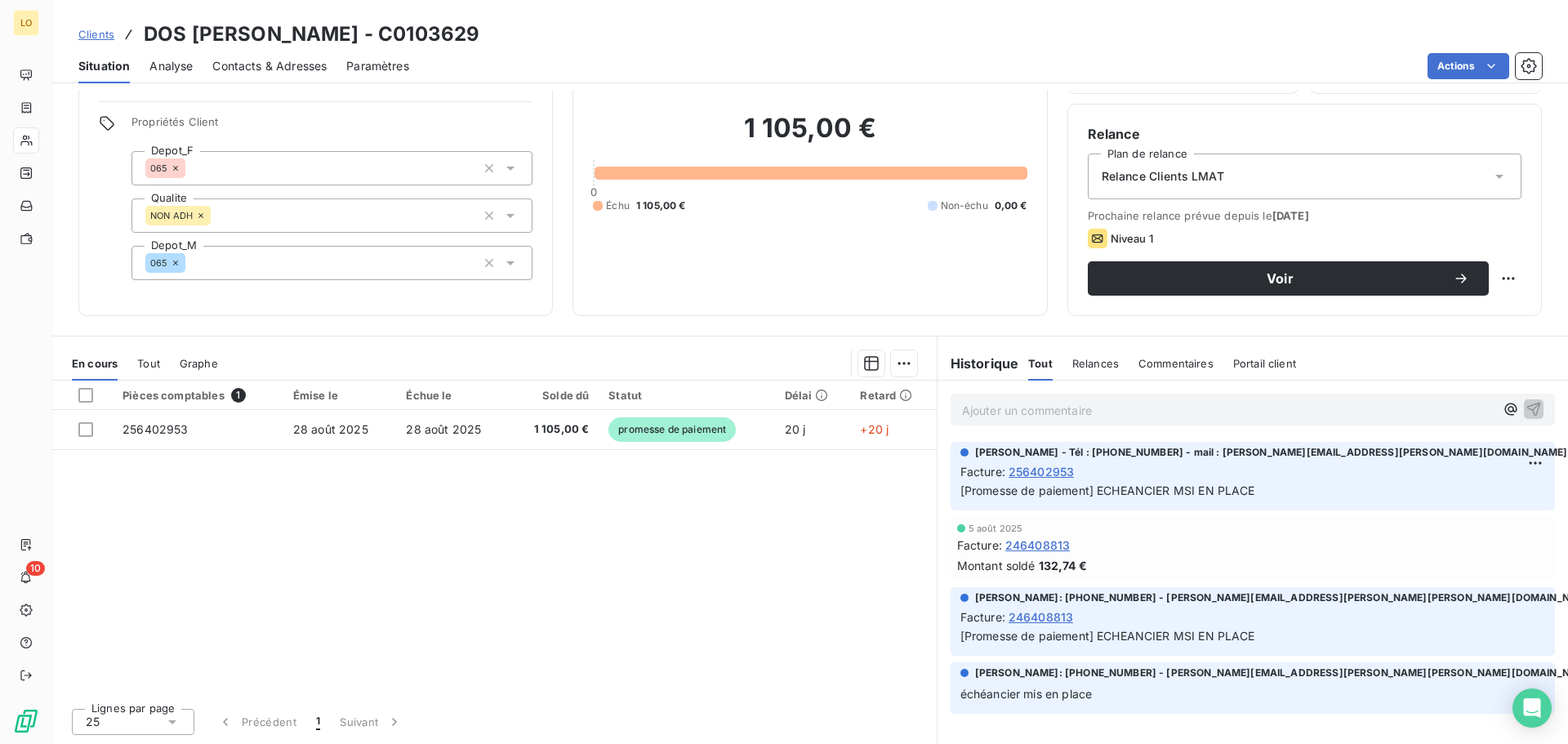
scroll to position [79, 0]
